Goal: Check status: Check status

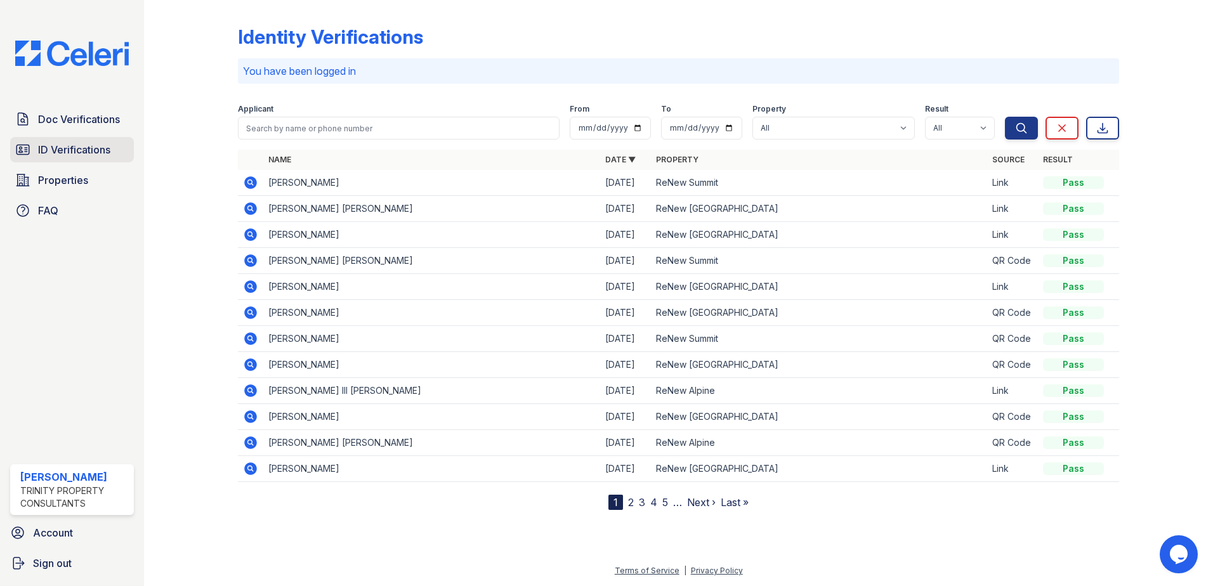
click at [102, 150] on span "ID Verifications" at bounding box center [74, 149] width 72 height 15
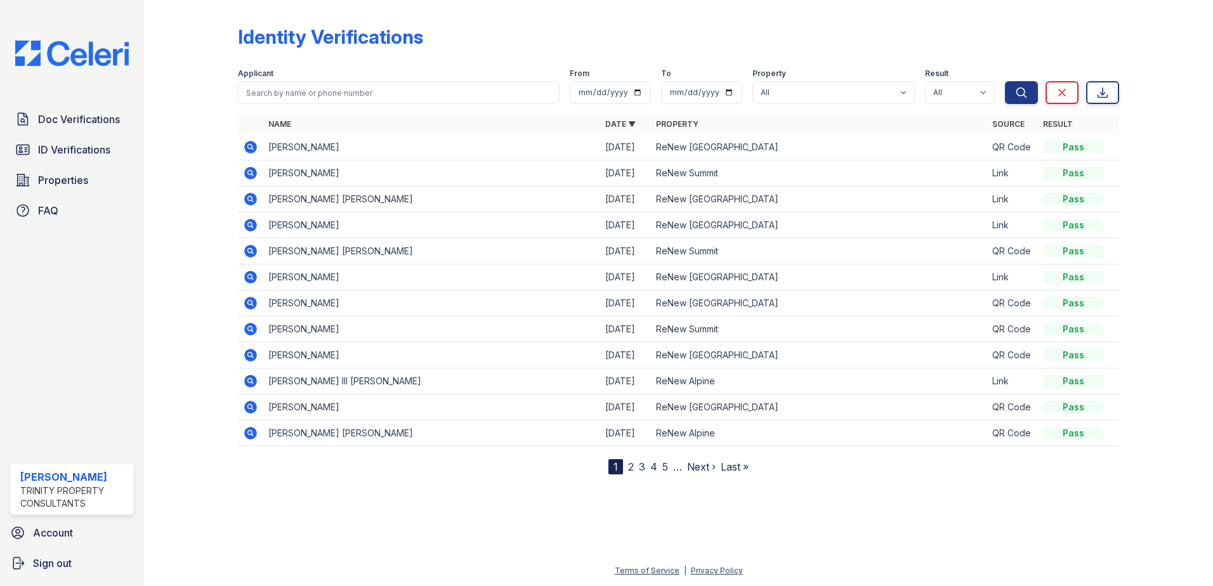
click at [249, 148] on icon at bounding box center [250, 147] width 15 height 15
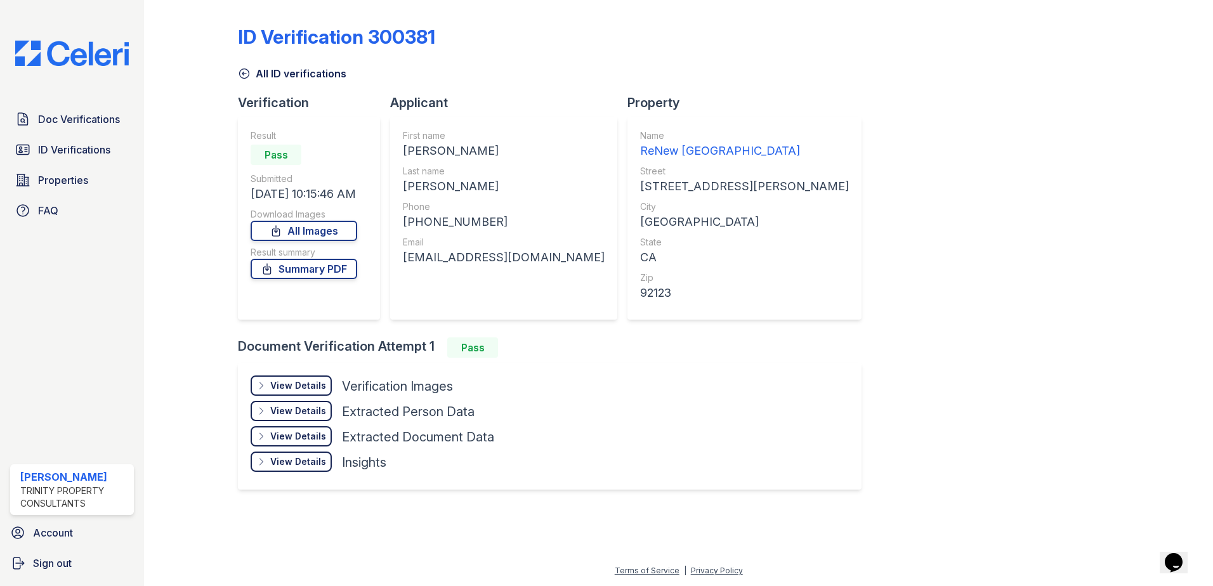
click at [306, 383] on div "View Details" at bounding box center [298, 385] width 56 height 13
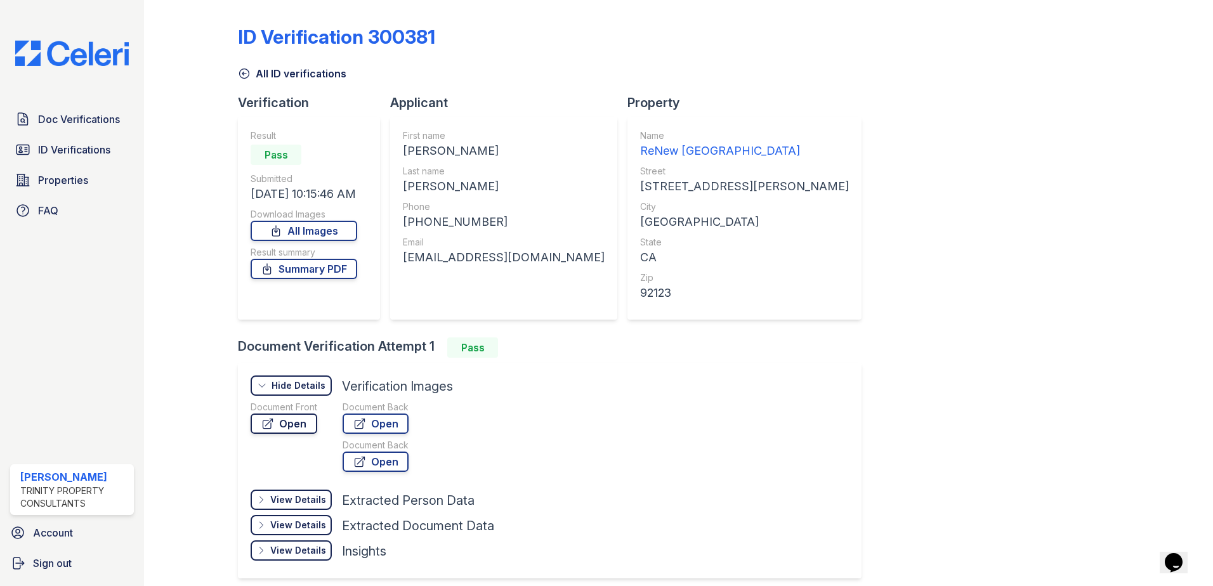
click at [301, 424] on link "Open" at bounding box center [284, 424] width 67 height 20
click at [65, 149] on span "ID Verifications" at bounding box center [74, 149] width 72 height 15
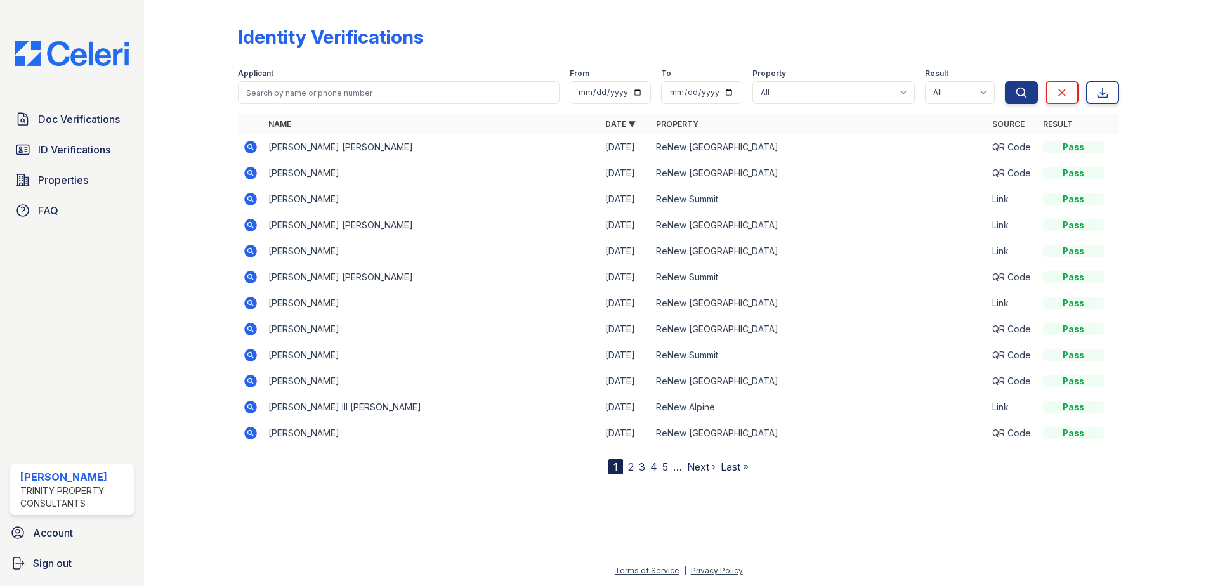
click at [250, 143] on icon at bounding box center [250, 147] width 13 height 13
